Goal: Task Accomplishment & Management: Use online tool/utility

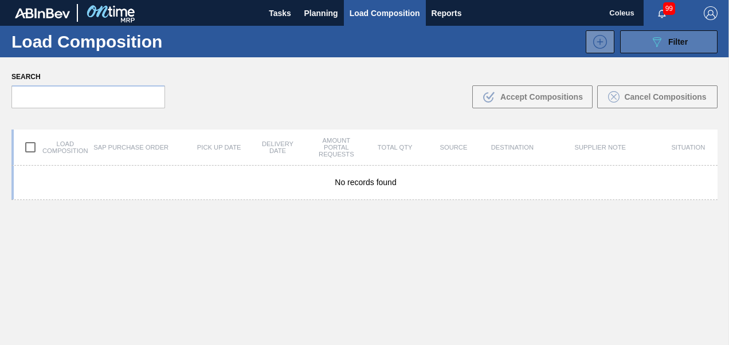
click at [679, 38] on span "Filter" at bounding box center [678, 41] width 19 height 9
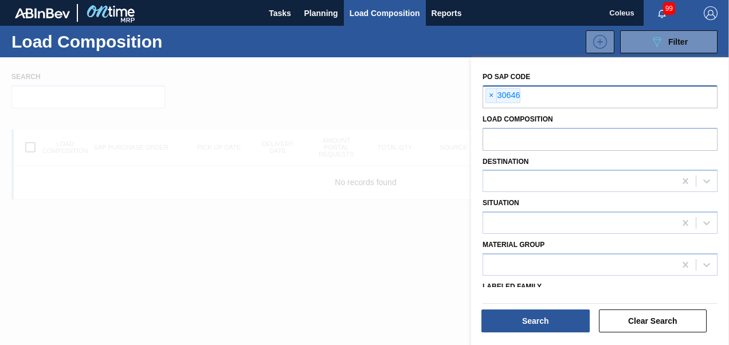
click at [552, 100] on input "text" at bounding box center [638, 96] width 235 height 22
click at [493, 94] on span "×" at bounding box center [491, 96] width 11 height 14
click at [493, 94] on input "text" at bounding box center [600, 96] width 235 height 22
type input "30713"
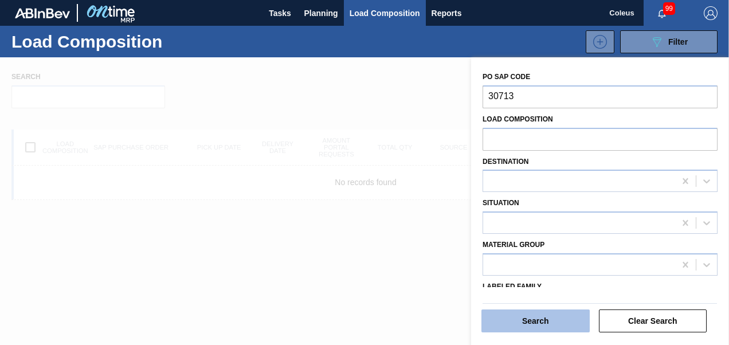
click at [536, 328] on button "Search" at bounding box center [536, 321] width 108 height 23
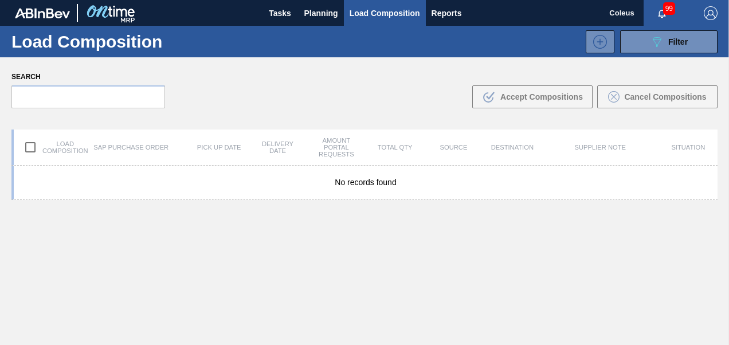
click at [398, 18] on span "Load Composition" at bounding box center [385, 13] width 71 height 14
click at [340, 12] on button "Planning" at bounding box center [321, 13] width 45 height 26
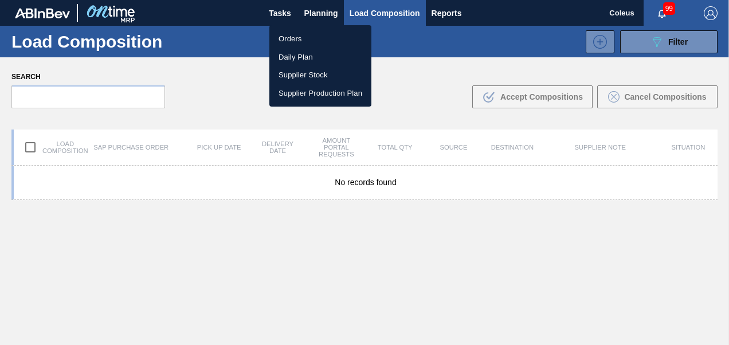
click at [313, 41] on li "Orders" at bounding box center [321, 39] width 102 height 18
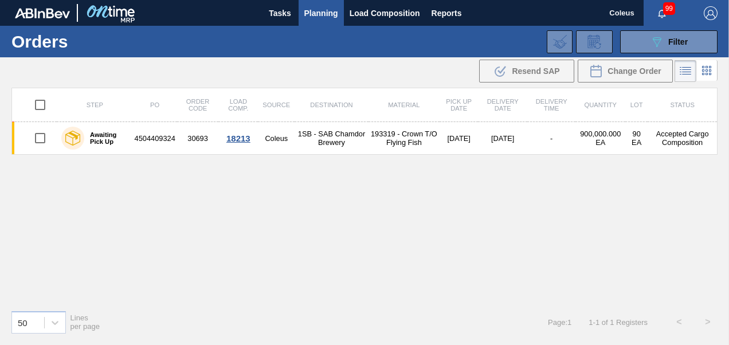
click at [685, 72] on icon at bounding box center [686, 72] width 9 height 1
click at [681, 40] on span "Filter" at bounding box center [678, 41] width 19 height 9
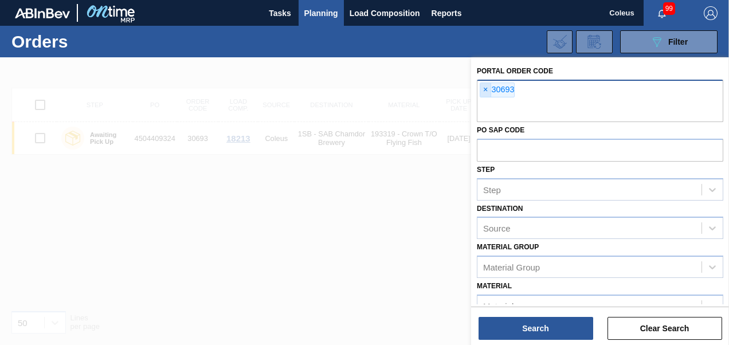
click at [489, 88] on span "×" at bounding box center [486, 90] width 11 height 14
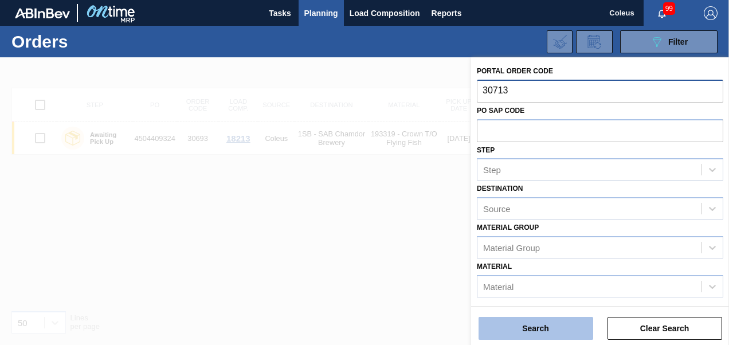
type input "30713"
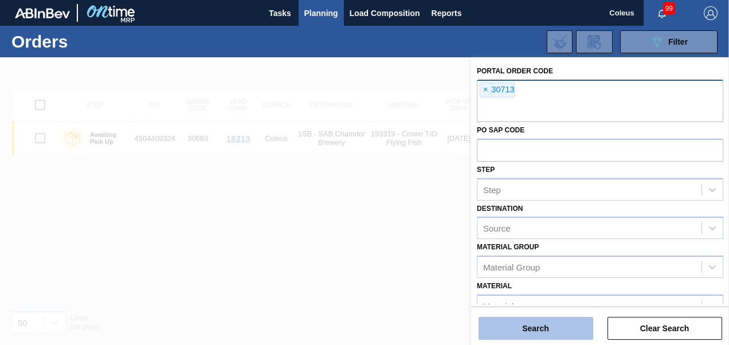
click at [561, 336] on button "Search" at bounding box center [536, 328] width 115 height 23
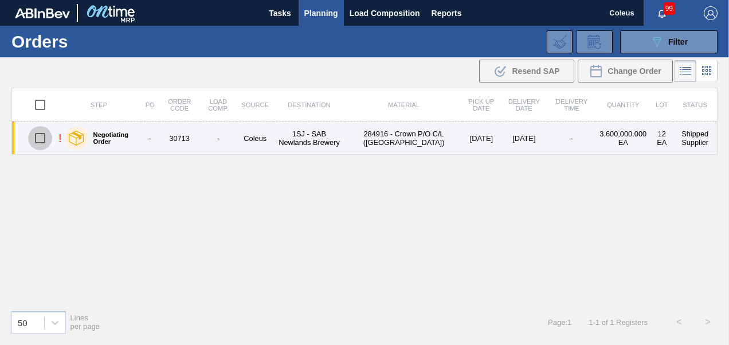
click at [39, 142] on input "checkbox" at bounding box center [40, 138] width 24 height 24
checkbox input "true"
click at [410, 145] on td "284916 - Crown P/O C/L ([GEOGRAPHIC_DATA])" at bounding box center [404, 138] width 118 height 33
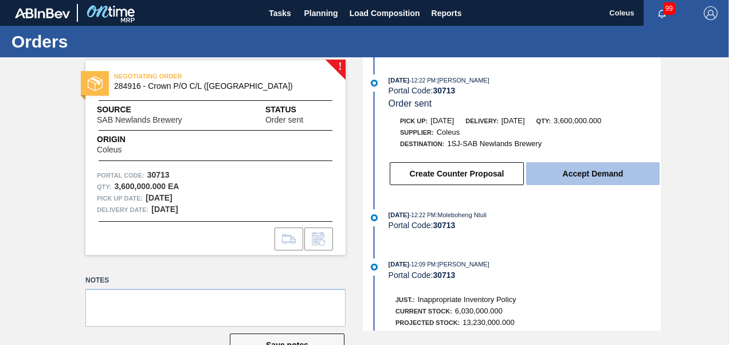
click at [567, 177] on button "Accept Demand" at bounding box center [593, 173] width 134 height 23
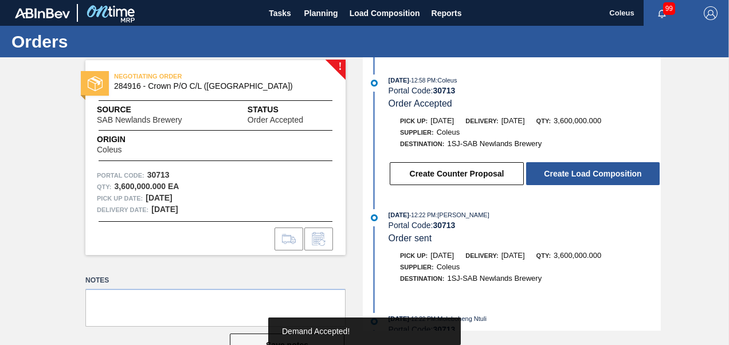
click at [567, 177] on button "Create Load Composition" at bounding box center [593, 173] width 134 height 23
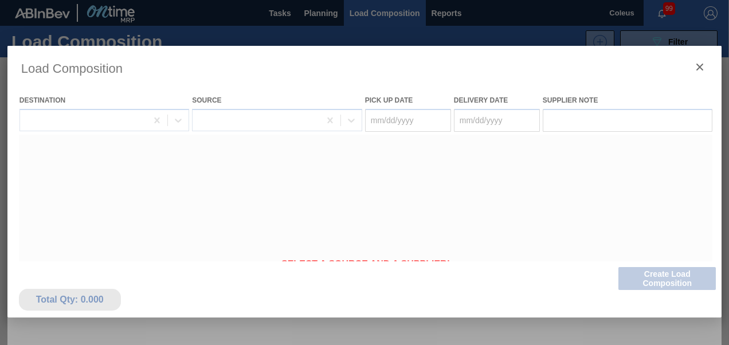
type Date "[DATE]"
type Date "08/17/2025"
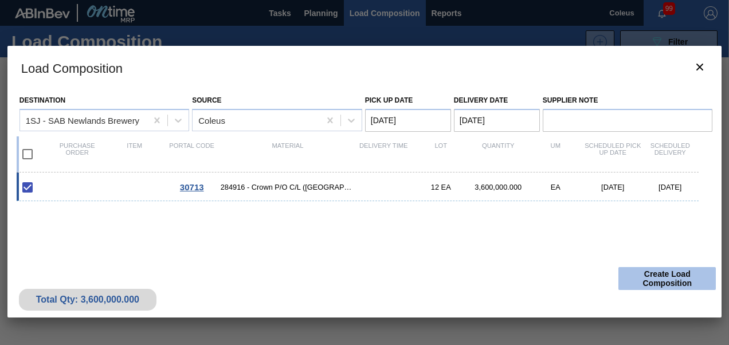
click at [665, 283] on button "Create Load Composition" at bounding box center [667, 278] width 97 height 23
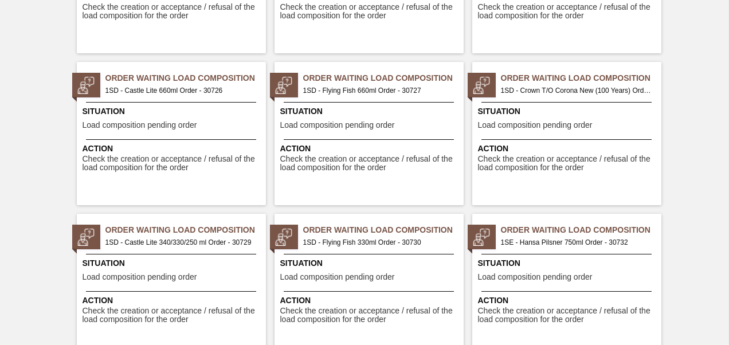
scroll to position [2122, 0]
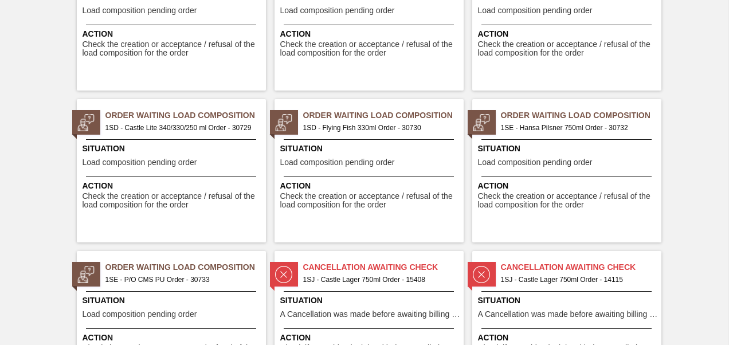
click at [601, 127] on span "1SE - Hansa Pilsner 750ml Order - 30732" at bounding box center [576, 128] width 151 height 13
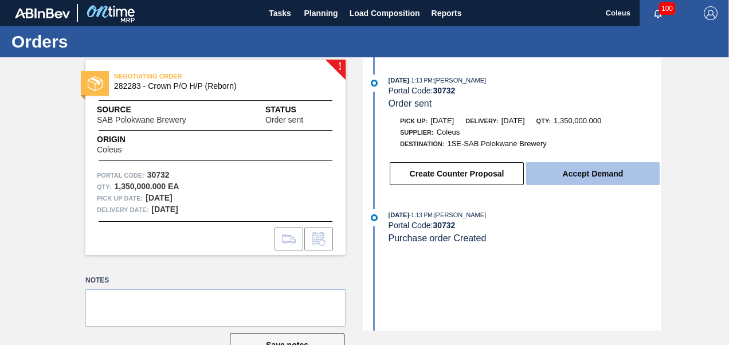
click at [581, 178] on button "Accept Demand" at bounding box center [593, 173] width 134 height 23
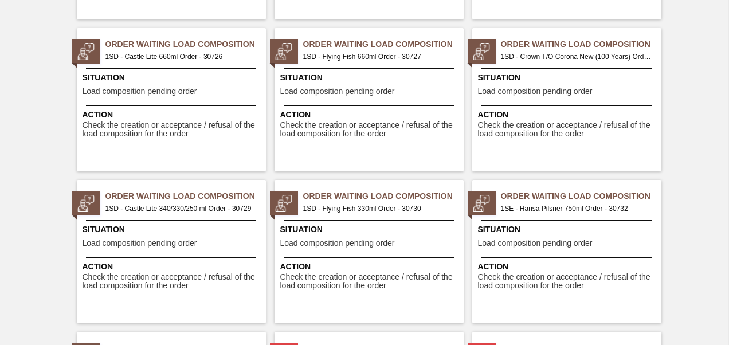
scroll to position [2122, 0]
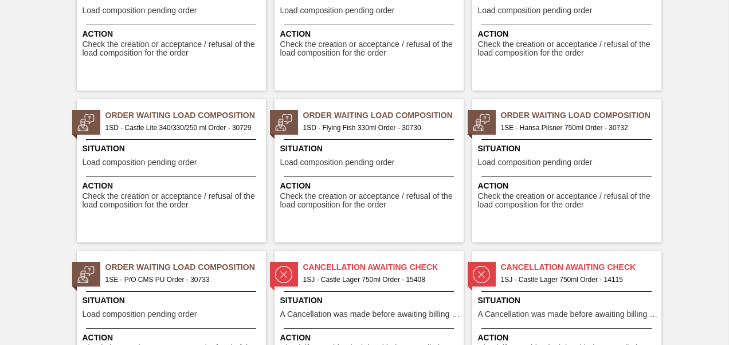
click at [140, 287] on div "Order Waiting Load Composition 1SE - P/O CMS PU Order - 30733 Situation Load co…" at bounding box center [171, 322] width 189 height 143
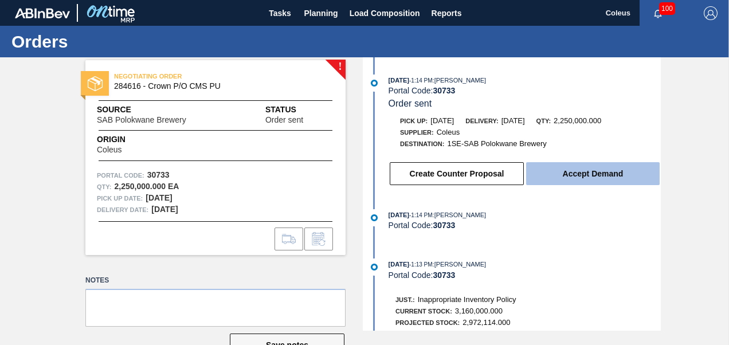
click at [571, 180] on button "Accept Demand" at bounding box center [593, 173] width 134 height 23
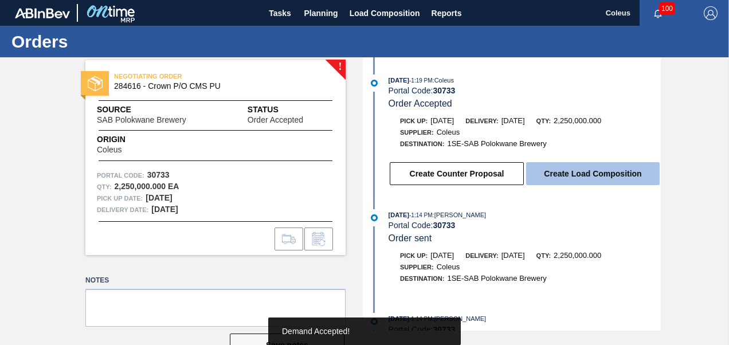
click at [569, 179] on button "Create Load Composition" at bounding box center [593, 173] width 134 height 23
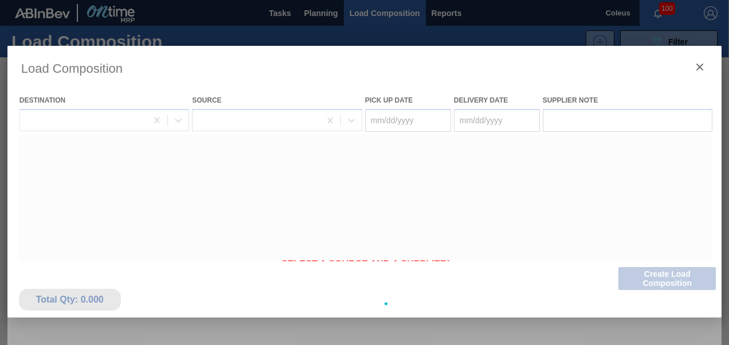
type Date "[DATE]"
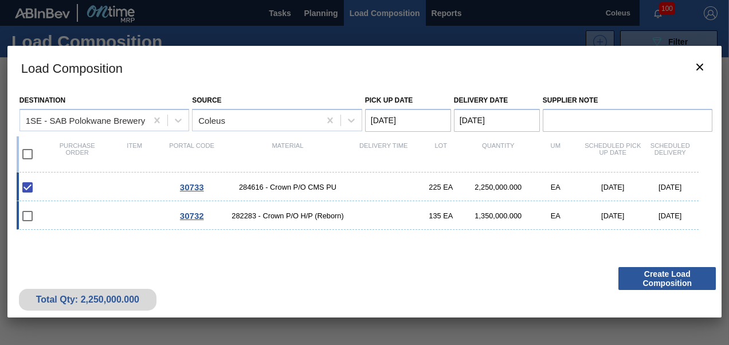
click at [30, 213] on input "checkbox" at bounding box center [27, 216] width 24 height 24
click at [28, 218] on input "checkbox" at bounding box center [27, 216] width 24 height 24
click at [28, 214] on input "checkbox" at bounding box center [27, 216] width 24 height 24
checkbox input "false"
click at [676, 284] on button "Create Load Composition" at bounding box center [667, 278] width 97 height 23
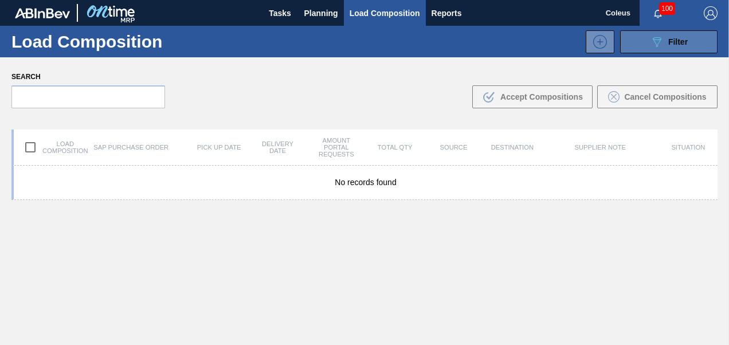
click at [656, 45] on icon "089F7B8B-B2A5-4AFE-B5C0-19BA573D28AC" at bounding box center [657, 42] width 14 height 14
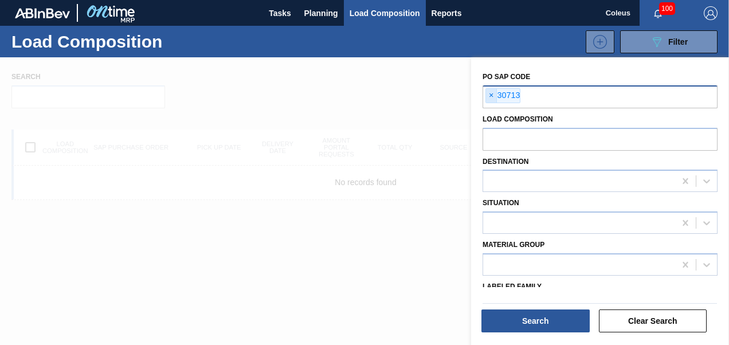
click at [491, 92] on span "×" at bounding box center [491, 96] width 11 height 14
click at [489, 100] on input "text" at bounding box center [600, 96] width 235 height 22
type input "30732"
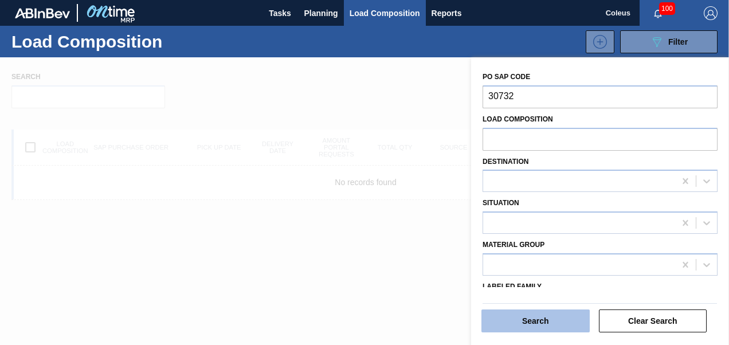
click at [548, 319] on button "Search" at bounding box center [536, 321] width 108 height 23
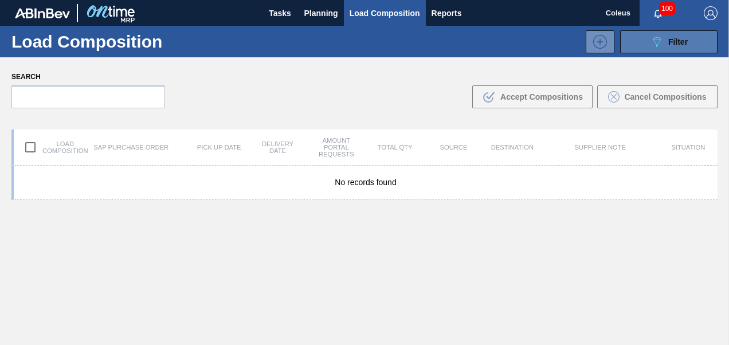
click at [685, 41] on span "Filter" at bounding box center [678, 41] width 19 height 9
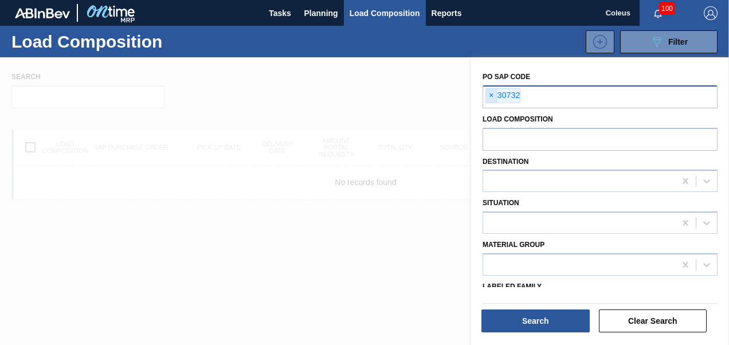
click at [490, 93] on span "×" at bounding box center [491, 96] width 11 height 14
click at [497, 104] on input "text" at bounding box center [600, 96] width 235 height 22
type input "30733"
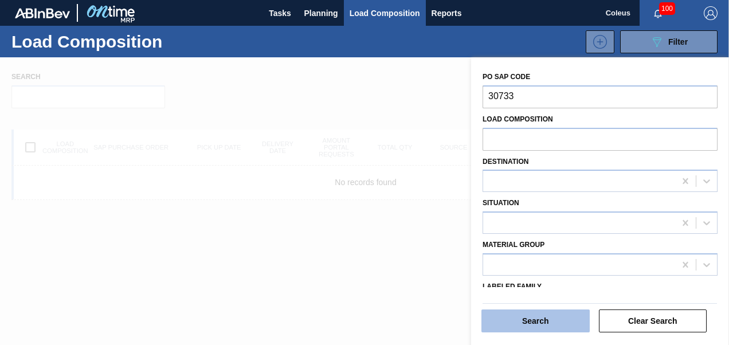
click at [516, 315] on button "Search" at bounding box center [536, 321] width 108 height 23
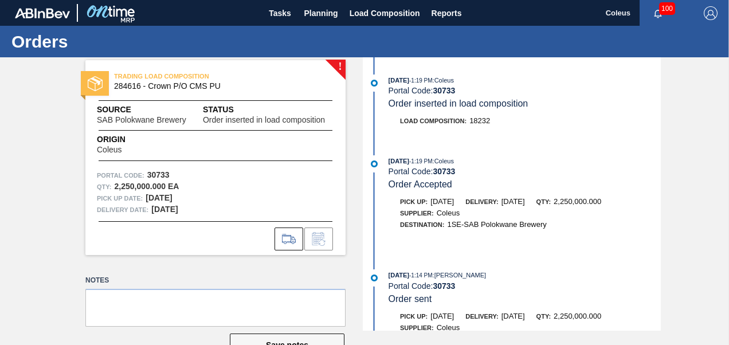
scroll to position [115, 0]
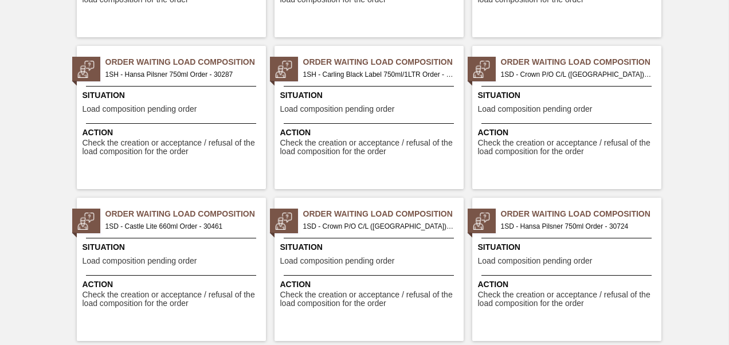
scroll to position [1720, 0]
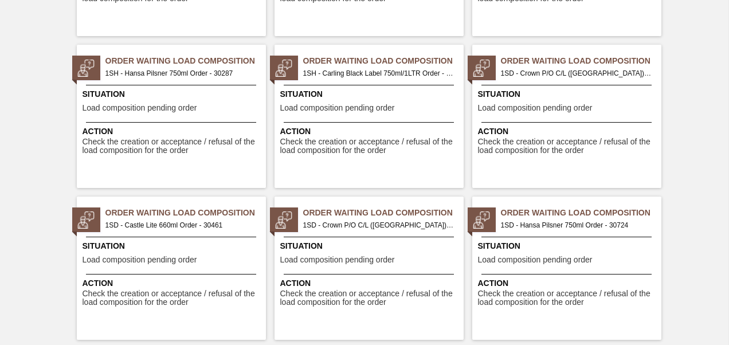
click at [335, 224] on span "1SD - Crown P/O C/L ([GEOGRAPHIC_DATA]) Order - 30720" at bounding box center [378, 225] width 151 height 13
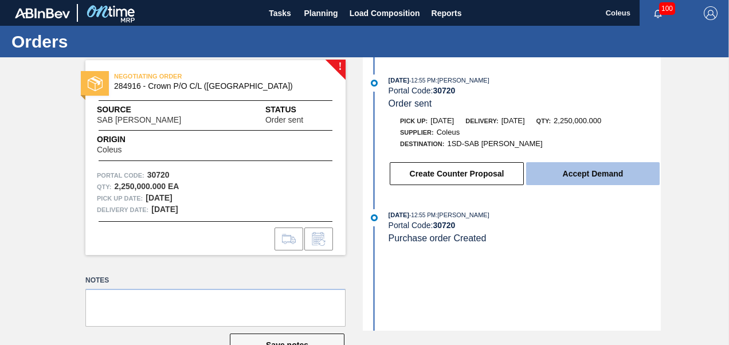
click at [582, 179] on button "Accept Demand" at bounding box center [593, 173] width 134 height 23
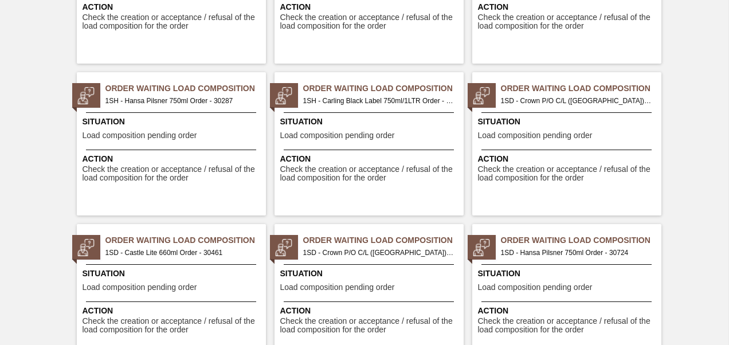
scroll to position [1720, 0]
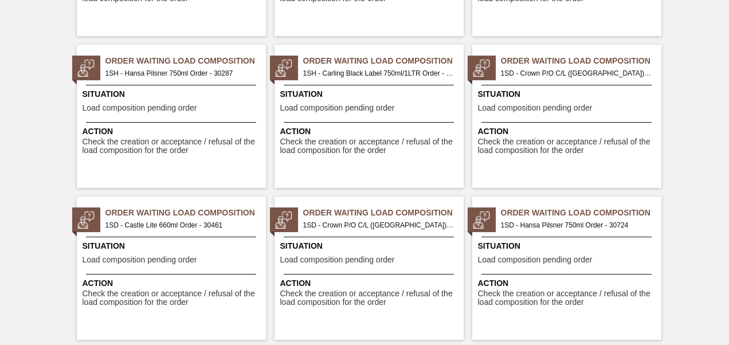
click at [553, 219] on span "1SD - Hansa Pilsner 750ml Order - 30724" at bounding box center [576, 225] width 151 height 13
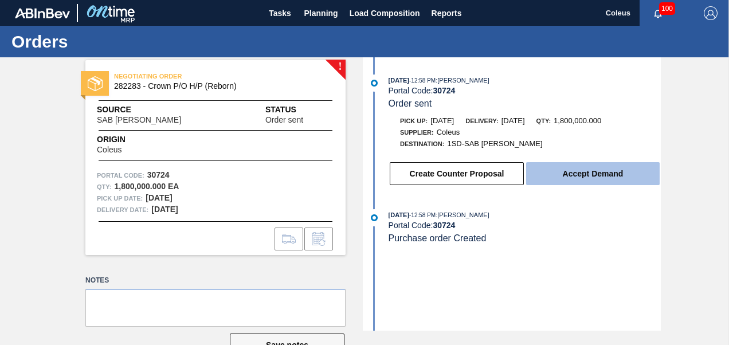
click at [557, 184] on button "Accept Demand" at bounding box center [593, 173] width 134 height 23
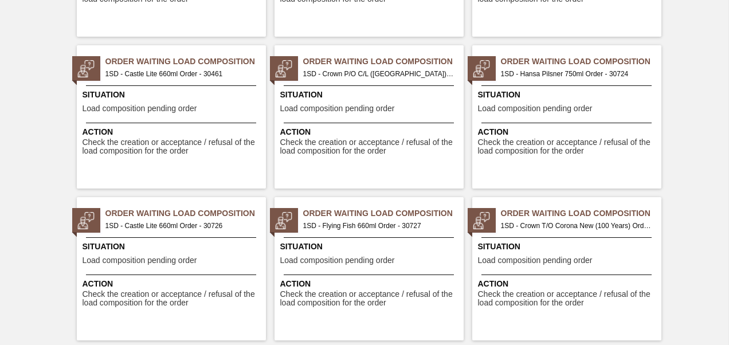
scroll to position [1892, 0]
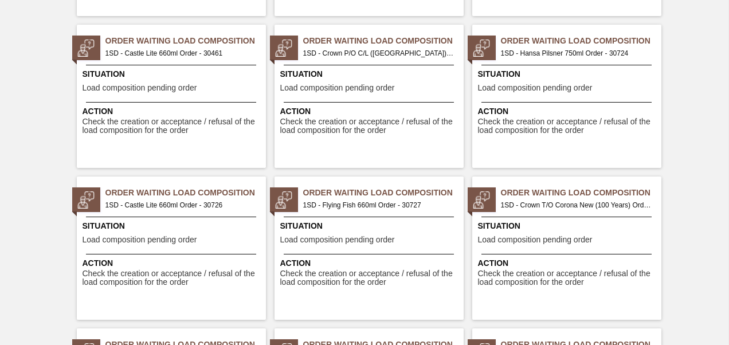
click at [155, 206] on span "1SD - Castle Lite 660ml Order - 30726" at bounding box center [181, 205] width 151 height 13
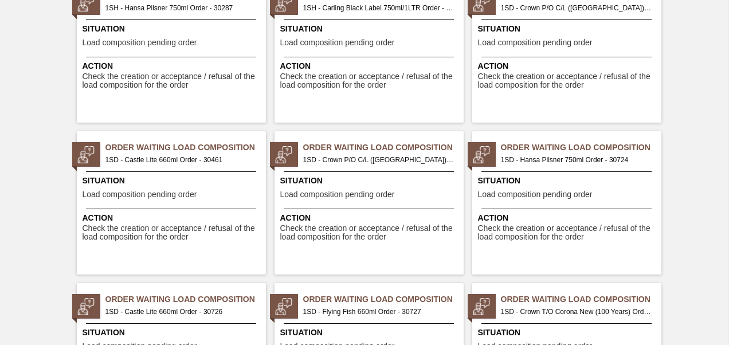
scroll to position [1835, 0]
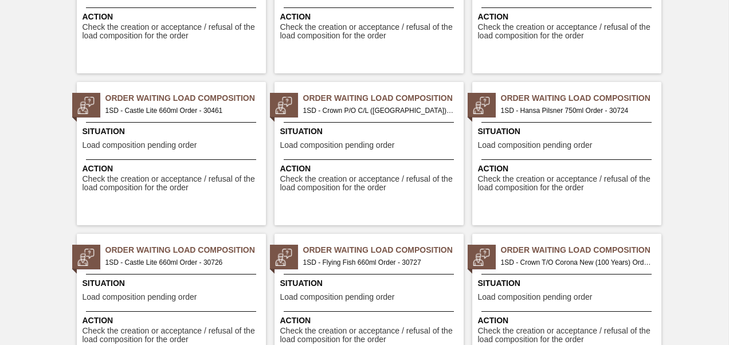
click at [374, 260] on span "1SD - Flying Fish 660ml Order - 30727" at bounding box center [378, 262] width 151 height 13
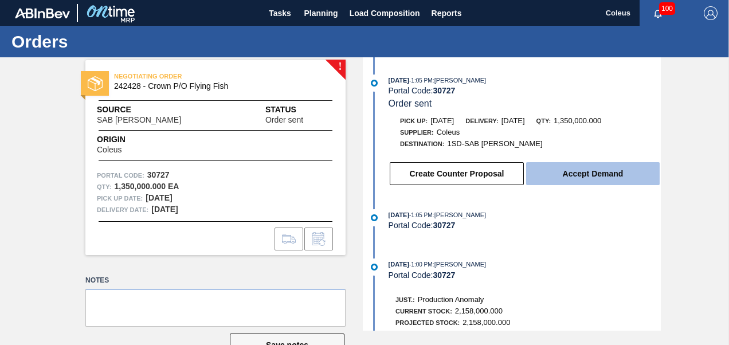
click at [587, 178] on button "Accept Demand" at bounding box center [593, 173] width 134 height 23
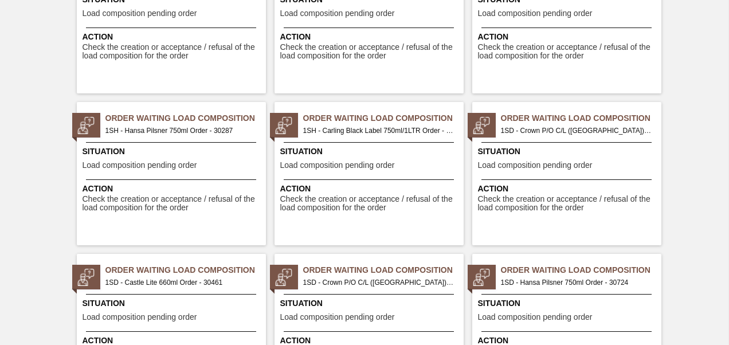
scroll to position [2007, 0]
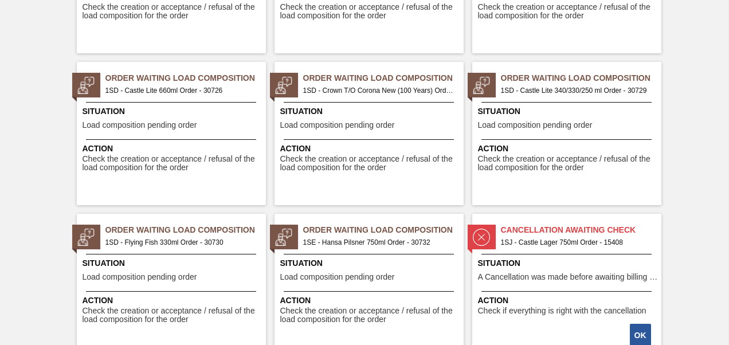
click at [565, 91] on span "1SD - Castle Lite 340/330/250 ml Order - 30729" at bounding box center [576, 90] width 151 height 13
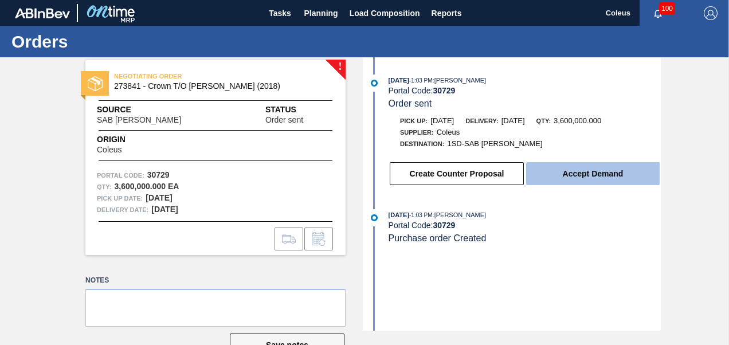
click at [581, 181] on button "Accept Demand" at bounding box center [593, 173] width 134 height 23
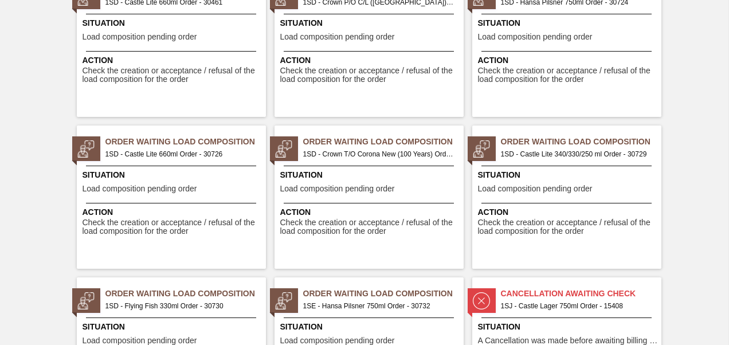
scroll to position [1950, 0]
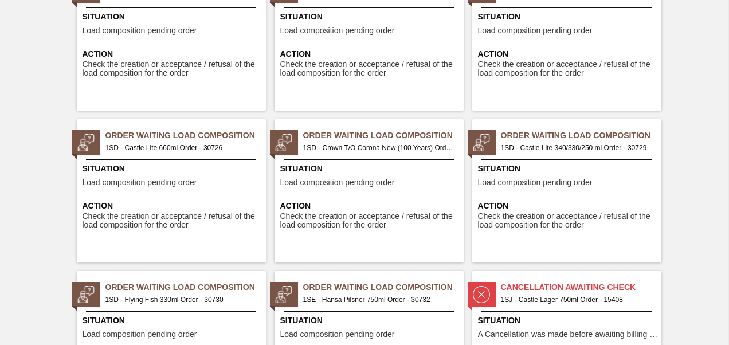
click at [175, 304] on span "1SD - Flying Fish 330ml Order - 30730" at bounding box center [181, 300] width 151 height 13
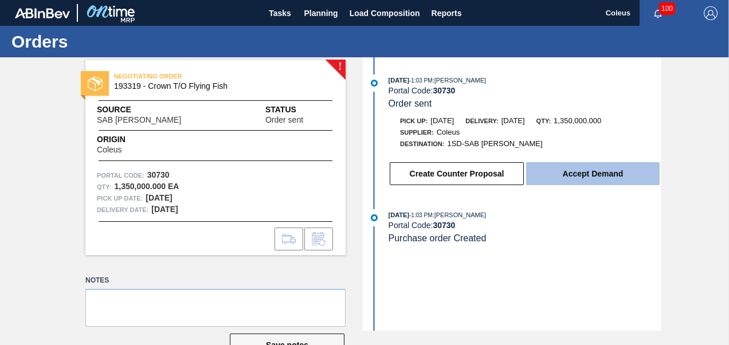
click at [582, 175] on button "Accept Demand" at bounding box center [593, 173] width 134 height 23
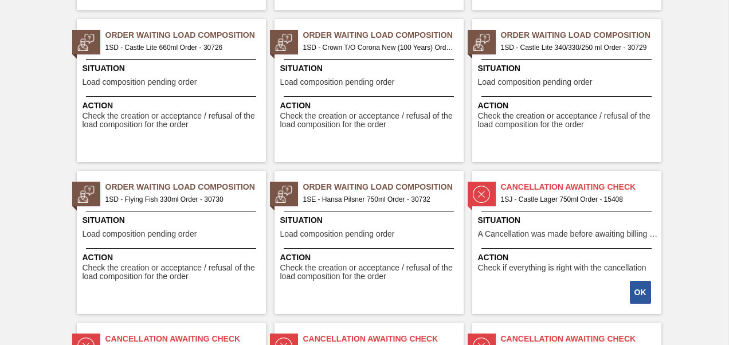
scroll to position [2064, 0]
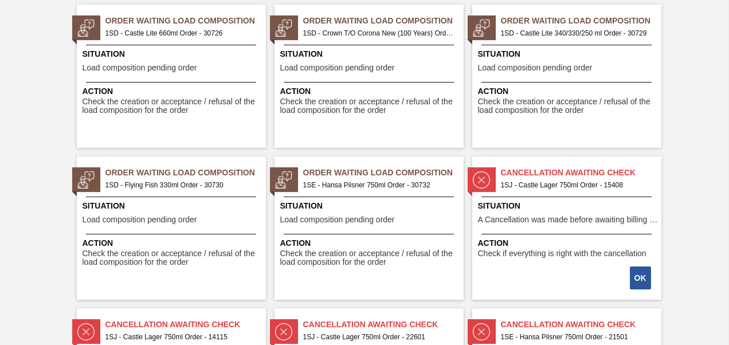
click at [364, 188] on span "1SE - Hansa Pilsner 750ml Order - 30732" at bounding box center [378, 185] width 151 height 13
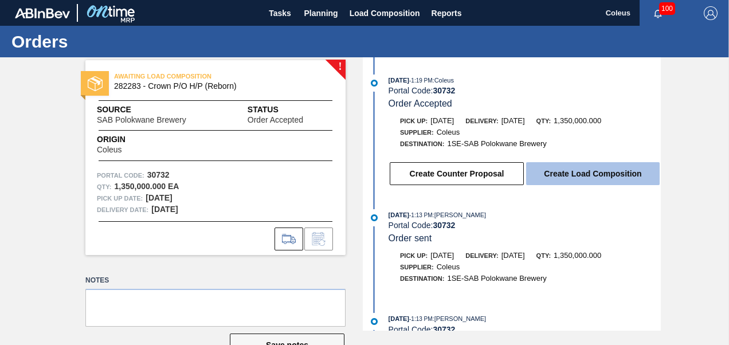
click at [551, 181] on button "Create Load Composition" at bounding box center [593, 173] width 134 height 23
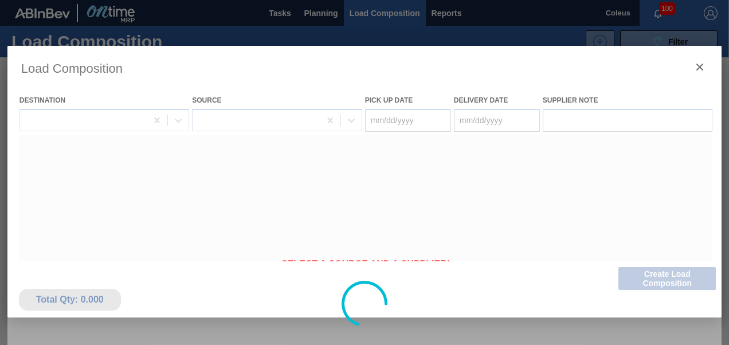
type Date "[DATE]"
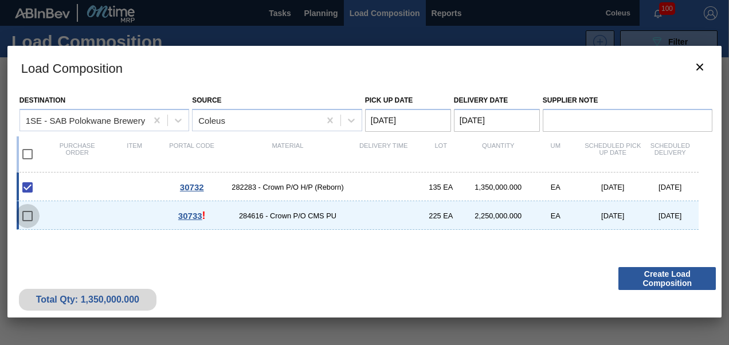
click at [28, 214] on input "checkbox" at bounding box center [27, 216] width 24 height 24
click at [28, 218] on input "checkbox" at bounding box center [27, 216] width 24 height 24
checkbox input "false"
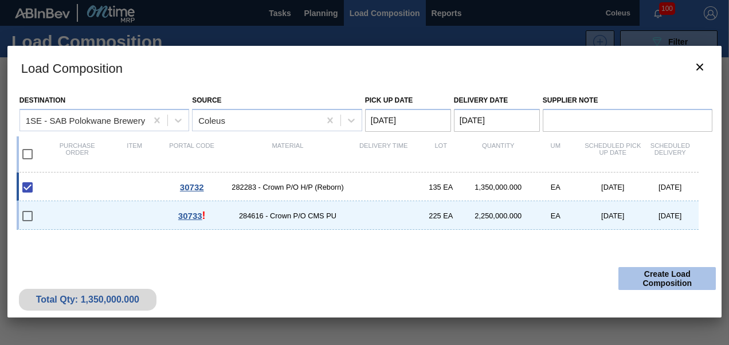
click at [678, 280] on button "Create Load Composition" at bounding box center [667, 278] width 97 height 23
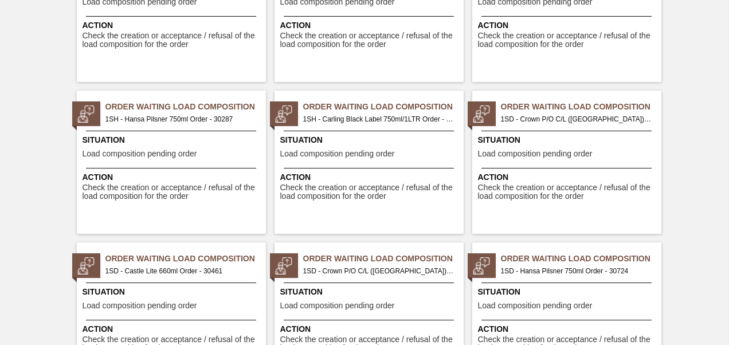
scroll to position [1720, 0]
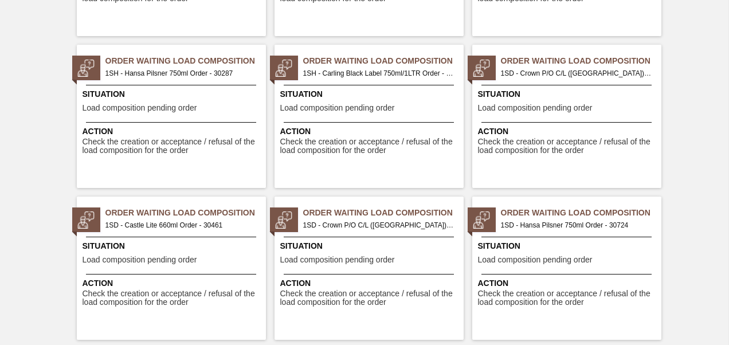
click at [392, 229] on span "1SD - Crown P/O C/L ([GEOGRAPHIC_DATA]) Order - 30720" at bounding box center [378, 225] width 151 height 13
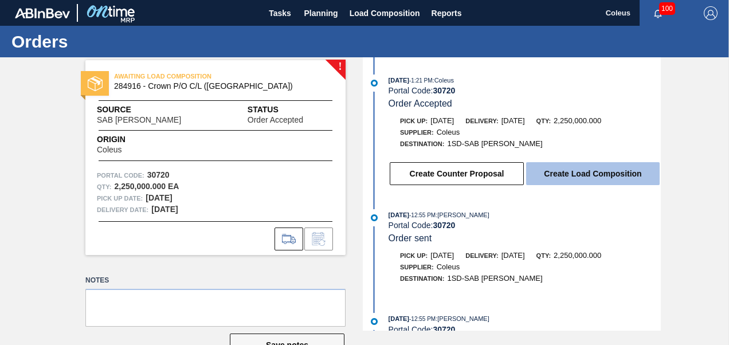
click at [559, 177] on button "Create Load Composition" at bounding box center [593, 173] width 134 height 23
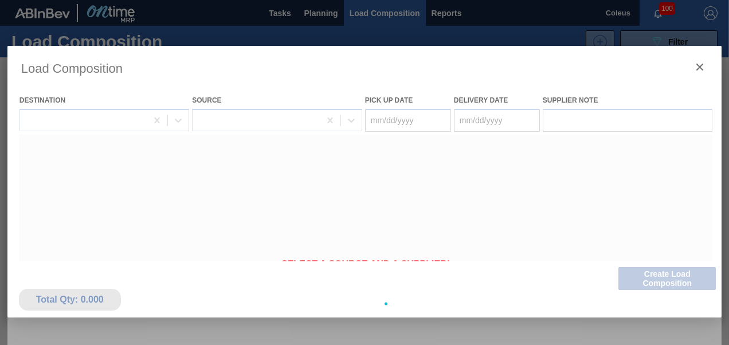
type Date "[DATE]"
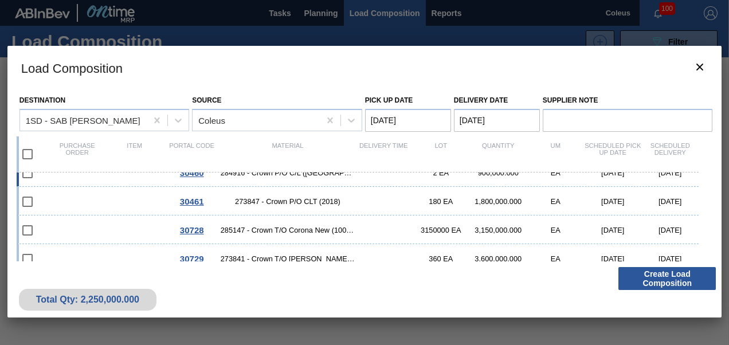
scroll to position [57, 0]
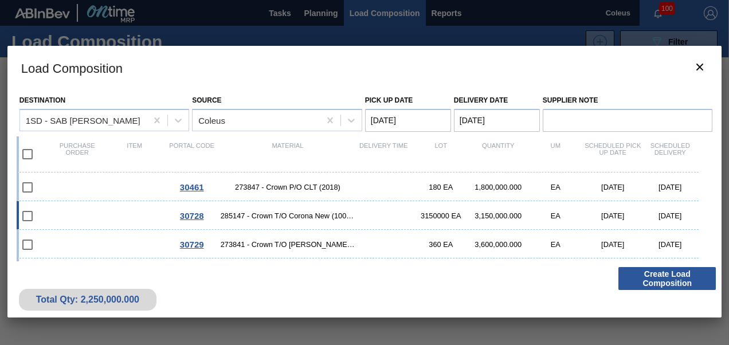
click at [30, 215] on input "checkbox" at bounding box center [27, 216] width 24 height 24
click at [28, 218] on input "checkbox" at bounding box center [27, 216] width 24 height 24
checkbox input "false"
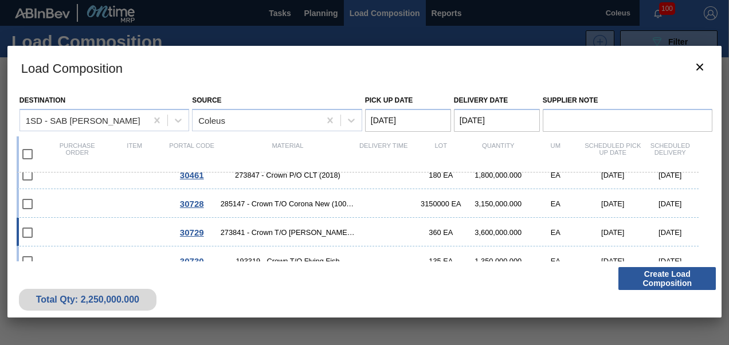
click at [295, 232] on span "273841 - Crown T/O [PERSON_NAME] (2018)" at bounding box center [288, 232] width 135 height 9
checkbox input "true"
click at [275, 210] on div "30728 285147 - Crown T/O Corona New (100 Years) 3150000 EA 3,150,000.000 EA 08/…" at bounding box center [358, 203] width 683 height 29
checkbox input "true"
click at [279, 252] on div "30730 193319 - Crown T/O Flying Fish 135 EA 1,350,000.000 EA 08/15/2025 08/15/2…" at bounding box center [358, 261] width 683 height 29
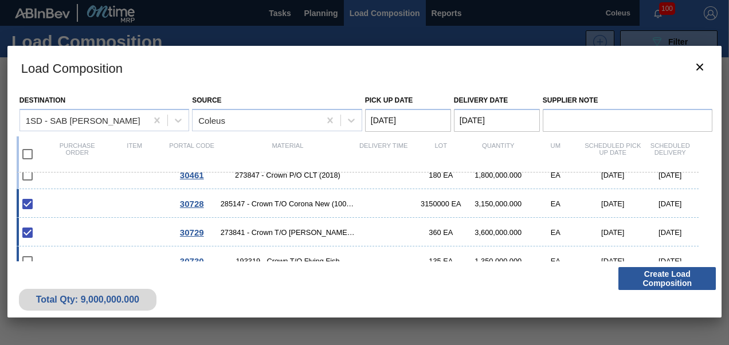
checkbox input "true"
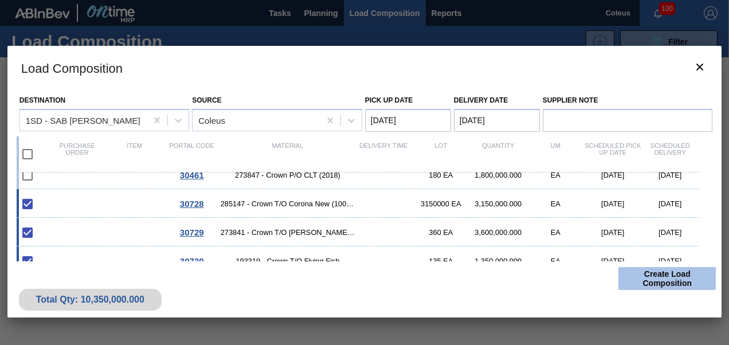
click at [685, 276] on button "Create Load Composition" at bounding box center [667, 278] width 97 height 23
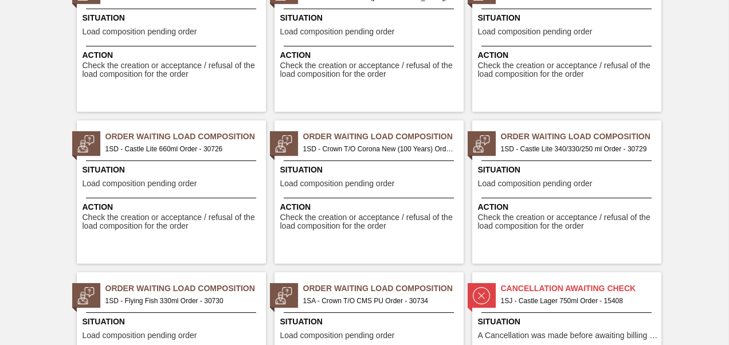
scroll to position [1950, 0]
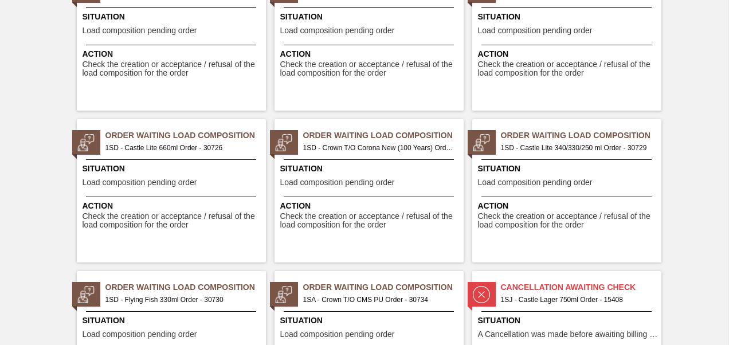
click at [361, 296] on span "1SA - Crown T/O CMS PU Order - 30734" at bounding box center [378, 300] width 151 height 13
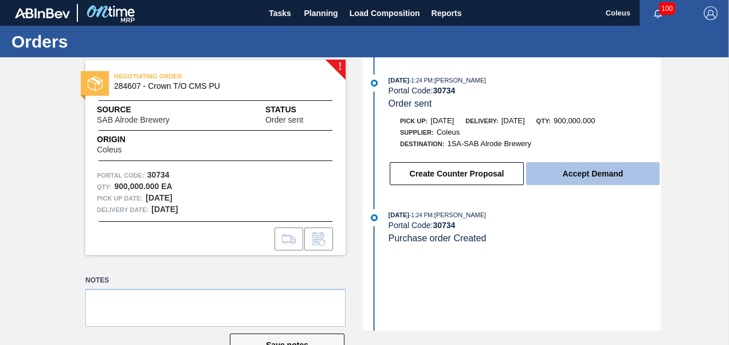
click at [566, 175] on button "Accept Demand" at bounding box center [593, 173] width 134 height 23
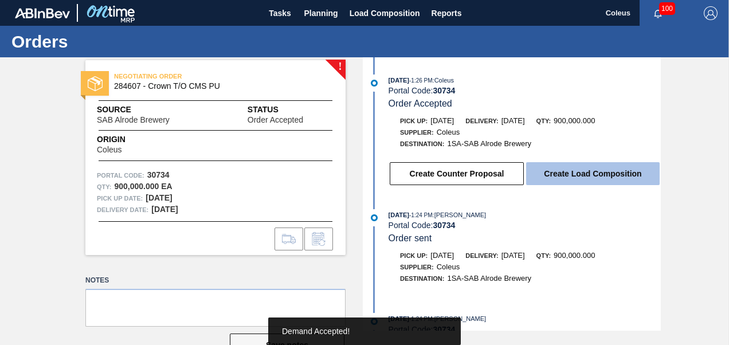
click at [564, 177] on button "Create Load Composition" at bounding box center [593, 173] width 134 height 23
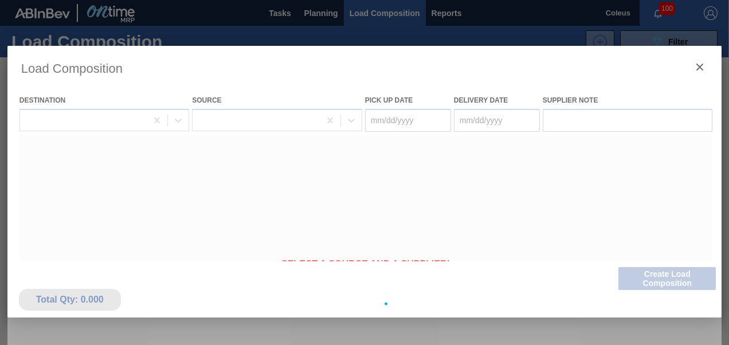
type Date "[DATE]"
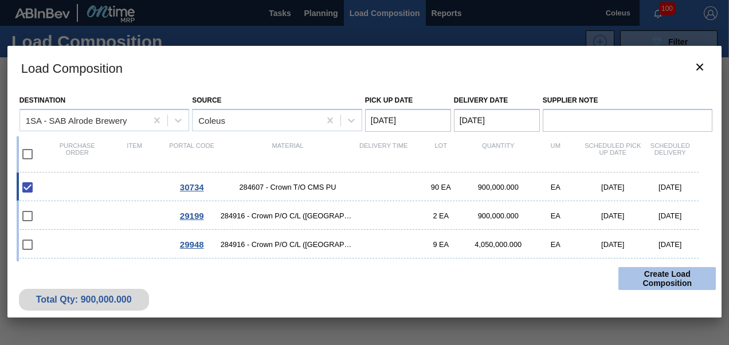
click at [632, 276] on button "Create Load Composition" at bounding box center [667, 278] width 97 height 23
